Goal: Task Accomplishment & Management: Manage account settings

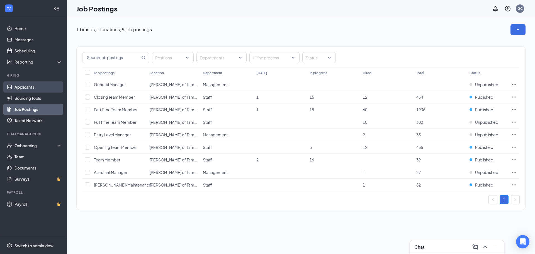
click at [34, 83] on link "Applicants" at bounding box center [38, 86] width 48 height 11
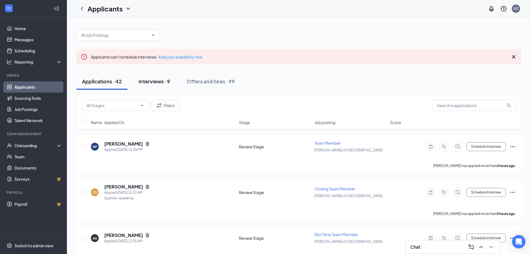
click at [162, 81] on div "Interviews · 9" at bounding box center [153, 81] width 31 height 7
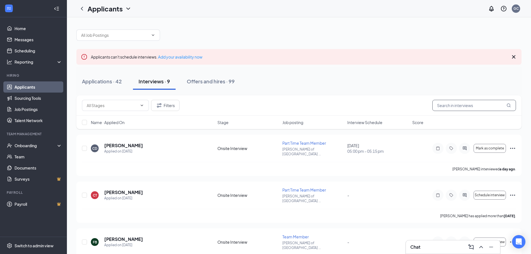
click at [455, 106] on input "text" at bounding box center [474, 105] width 84 height 11
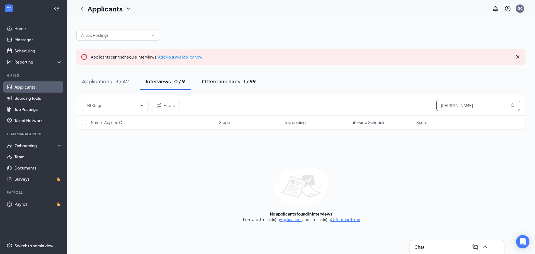
type input "[PERSON_NAME]"
click at [225, 86] on button "Offers and hires · 1 / 99" at bounding box center [228, 81] width 65 height 17
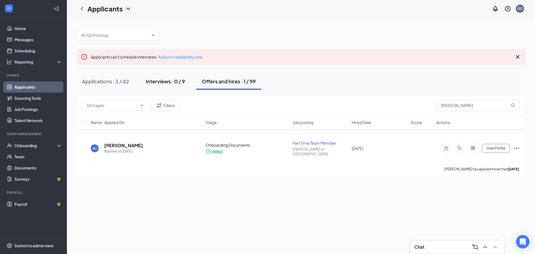
click at [177, 82] on div "Interviews · 0 / 9" at bounding box center [165, 81] width 39 height 7
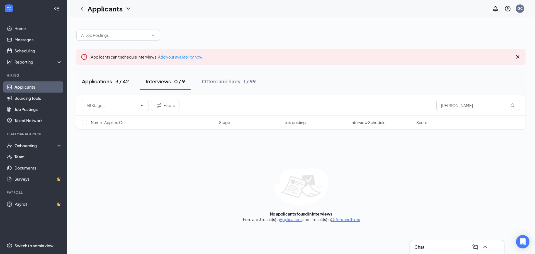
click at [122, 82] on div "Applications · 3 / 42" at bounding box center [105, 81] width 47 height 7
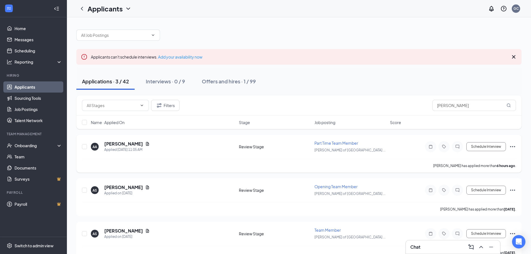
scroll to position [12, 0]
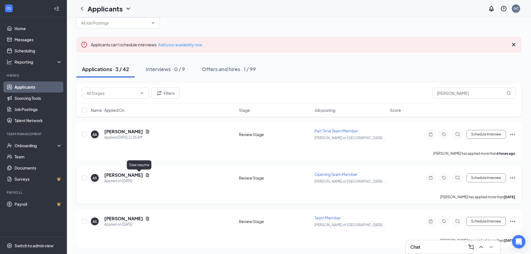
click at [145, 174] on icon "Document" at bounding box center [147, 175] width 4 height 4
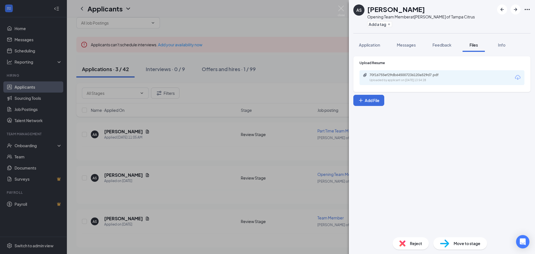
click at [418, 85] on div "70f16755ef29db645007236120a529d7.pdf Uploaded by applicant on [DATE] 13:54:28" at bounding box center [441, 77] width 165 height 15
click at [416, 81] on div "Uploaded by applicant on [DATE] 13:54:28" at bounding box center [411, 80] width 84 height 4
click at [151, 192] on div "AS [PERSON_NAME] Opening Team Member at [PERSON_NAME] of Tampa Citrus Add a tag…" at bounding box center [267, 127] width 535 height 254
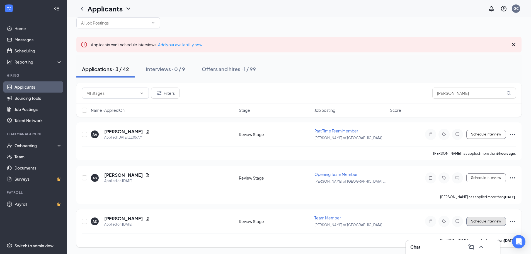
click at [477, 219] on button "Schedule Interview" at bounding box center [486, 221] width 40 height 9
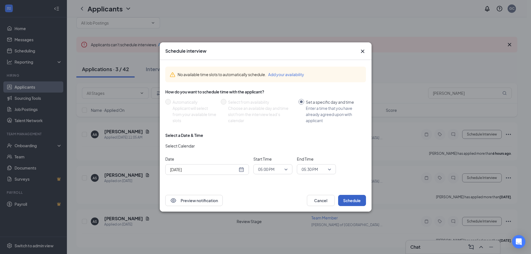
click at [348, 198] on button "Schedule" at bounding box center [352, 200] width 28 height 11
